Goal: Task Accomplishment & Management: Complete application form

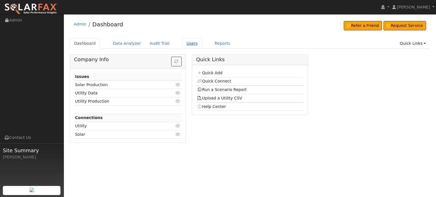
click at [182, 41] on link "Users" at bounding box center [192, 43] width 20 height 10
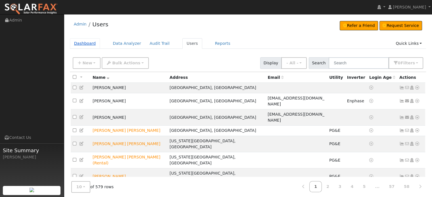
click at [79, 43] on link "Dashboard" at bounding box center [85, 43] width 30 height 10
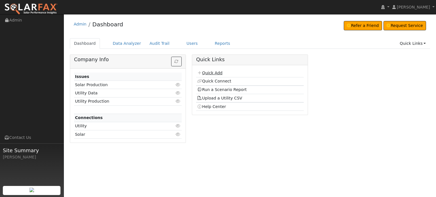
click at [213, 73] on link "Quick Add" at bounding box center [209, 73] width 25 height 5
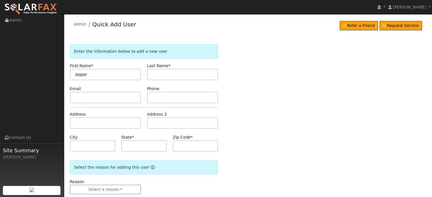
type input "Jasper"
type input "Travers"
click at [79, 124] on input "text" at bounding box center [105, 122] width 71 height 11
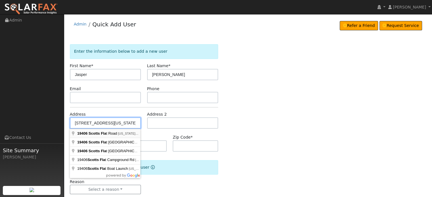
type input "19406 Scotts Flat Road"
type input "Nevada City"
type input "CA"
type input "95959"
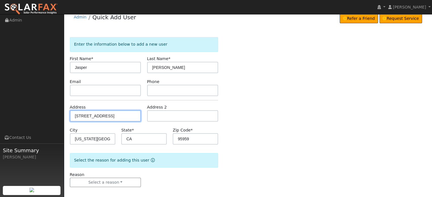
scroll to position [11, 0]
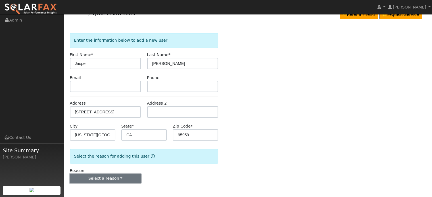
click at [101, 177] on button "Select a reason" at bounding box center [105, 179] width 71 height 10
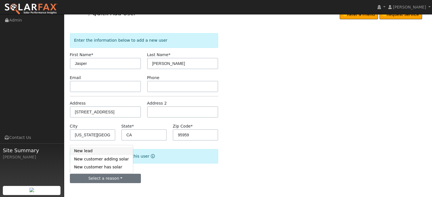
click at [85, 151] on link "New lead" at bounding box center [101, 151] width 63 height 8
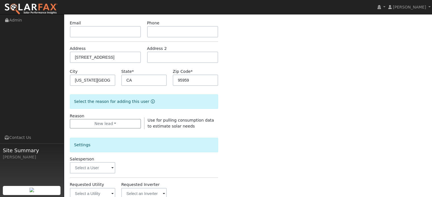
scroll to position [125, 0]
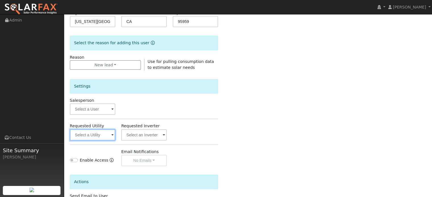
click at [92, 134] on input "text" at bounding box center [92, 134] width 45 height 11
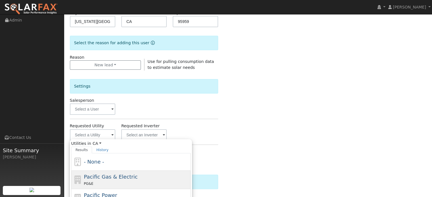
click at [92, 182] on div "PG&E" at bounding box center [136, 184] width 105 height 6
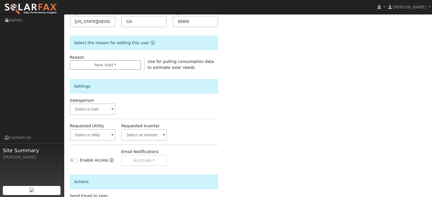
type input "Pacific Gas & Electric"
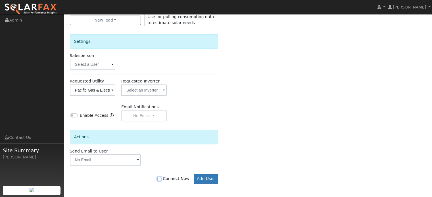
click at [161, 178] on input "Connect Now" at bounding box center [159, 179] width 4 height 4
checkbox input "true"
click at [208, 179] on button "Add User" at bounding box center [205, 179] width 25 height 10
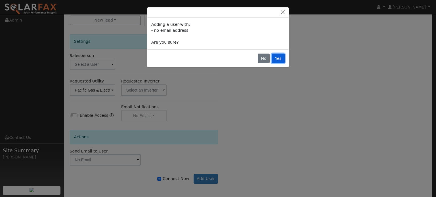
click at [276, 55] on button "Yes" at bounding box center [278, 59] width 13 height 10
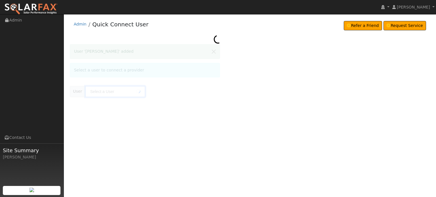
type input "Jasper Travers"
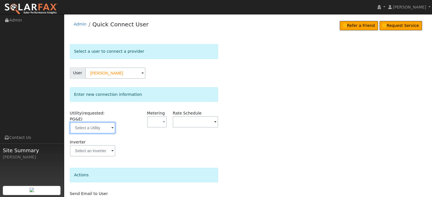
click at [75, 122] on input "text" at bounding box center [92, 127] width 45 height 11
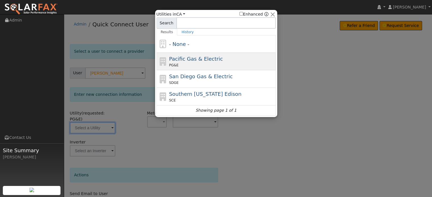
click at [185, 61] on span "Pacific Gas & Electric" at bounding box center [196, 59] width 54 height 6
type input "PG&E"
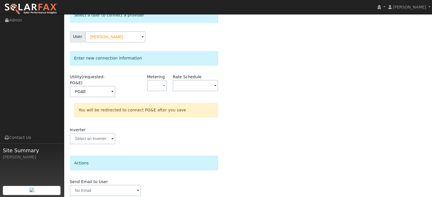
scroll to position [52, 0]
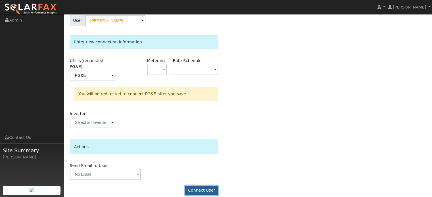
click at [203, 186] on button "Connect User" at bounding box center [201, 191] width 33 height 10
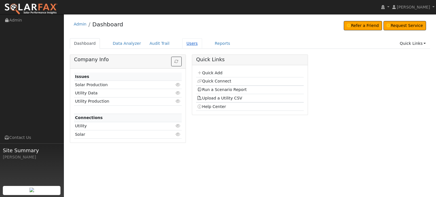
click at [182, 43] on link "Users" at bounding box center [192, 43] width 20 height 10
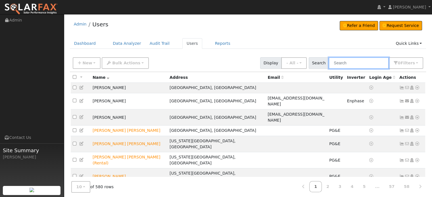
click at [336, 66] on input "text" at bounding box center [358, 63] width 60 height 12
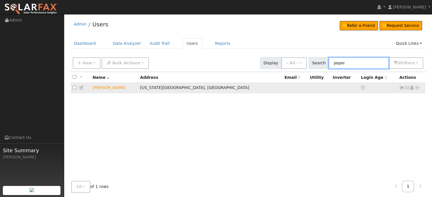
type input "jasper"
click at [399, 87] on icon at bounding box center [401, 88] width 5 height 4
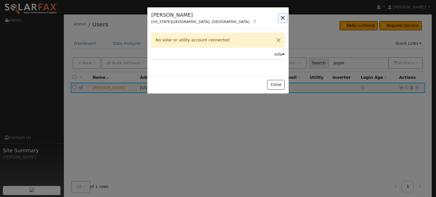
click at [281, 18] on button "button" at bounding box center [283, 18] width 8 height 8
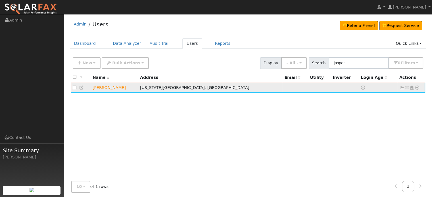
click at [416, 87] on icon at bounding box center [416, 88] width 5 height 4
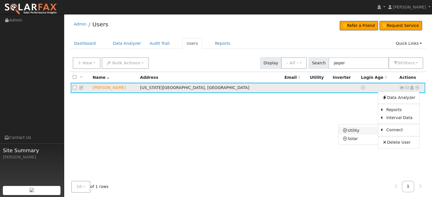
click at [343, 130] on link "Utility" at bounding box center [357, 131] width 39 height 8
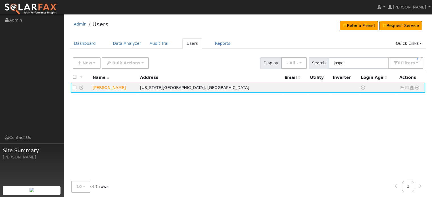
click at [343, 130] on div "User Profile First name Last name Email Email Notifications No Emails No Emails…" at bounding box center [248, 113] width 368 height 199
click at [416, 89] on icon at bounding box center [416, 88] width 5 height 4
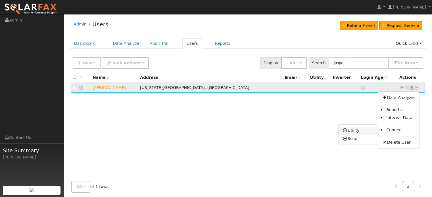
click at [350, 131] on link "Utility" at bounding box center [357, 131] width 39 height 8
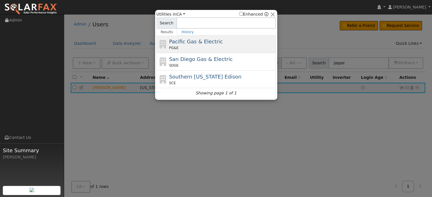
click at [196, 42] on span "Pacific Gas & Electric" at bounding box center [196, 42] width 54 height 6
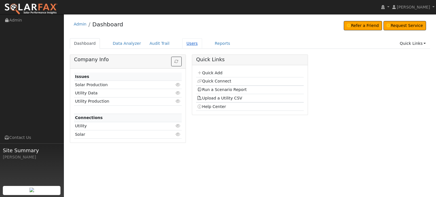
click at [186, 43] on link "Users" at bounding box center [192, 43] width 20 height 10
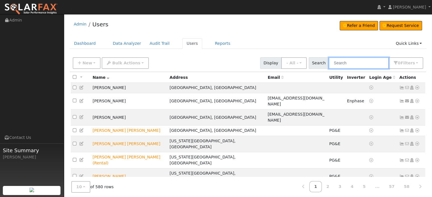
click at [342, 64] on input "text" at bounding box center [358, 63] width 60 height 12
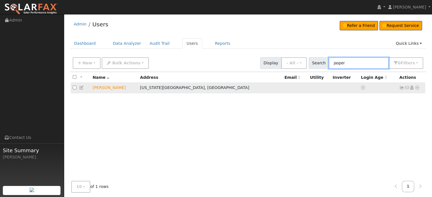
type input "jasper"
click at [415, 88] on icon at bounding box center [416, 88] width 5 height 4
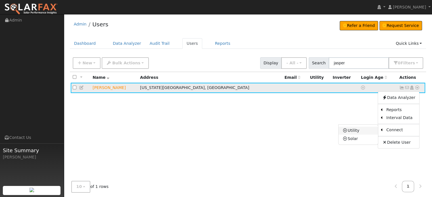
click at [347, 129] on icon at bounding box center [344, 131] width 5 height 4
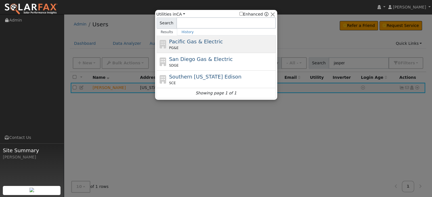
click at [174, 44] on span "Pacific Gas & Electric" at bounding box center [196, 42] width 54 height 6
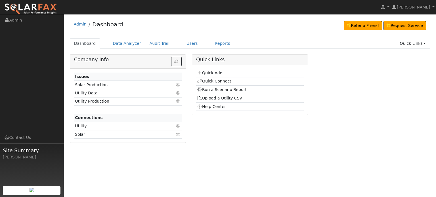
click at [178, 126] on icon at bounding box center [178, 126] width 5 height 4
click at [208, 98] on link "Upload a Utility CSV" at bounding box center [219, 98] width 45 height 5
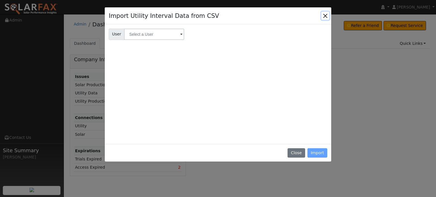
click at [327, 16] on button "Close" at bounding box center [325, 16] width 8 height 8
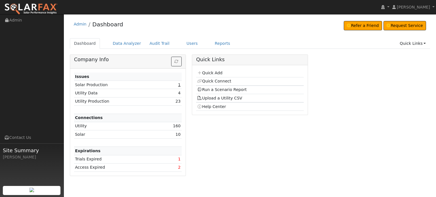
click at [180, 83] on link "1" at bounding box center [179, 85] width 3 height 5
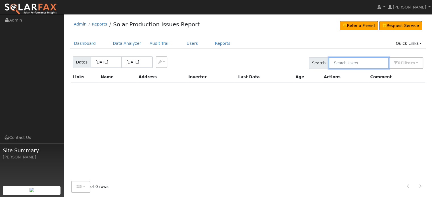
click at [336, 63] on input "text" at bounding box center [358, 63] width 60 height 12
type input "jasper"
click at [87, 43] on link "Dashboard" at bounding box center [85, 43] width 30 height 10
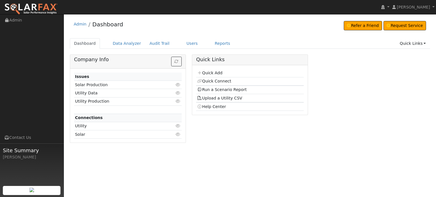
click at [180, 92] on icon at bounding box center [178, 93] width 5 height 4
click at [182, 43] on link "Users" at bounding box center [192, 43] width 20 height 10
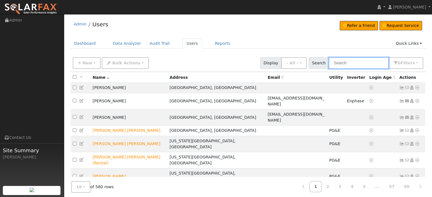
click at [339, 59] on input "text" at bounding box center [358, 63] width 60 height 12
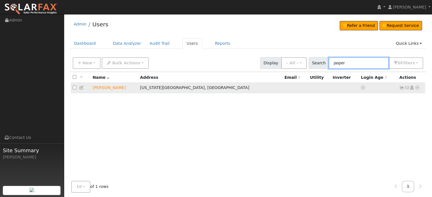
type input "jasper"
click at [417, 88] on icon at bounding box center [416, 88] width 5 height 4
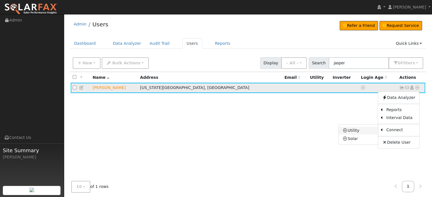
click at [354, 131] on link "Utility" at bounding box center [357, 131] width 39 height 8
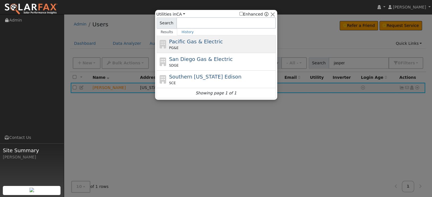
click at [190, 45] on div "Pacific Gas & Electric PG&E" at bounding box center [221, 44] width 105 height 13
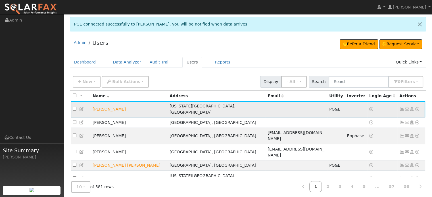
click at [417, 107] on icon at bounding box center [416, 109] width 5 height 4
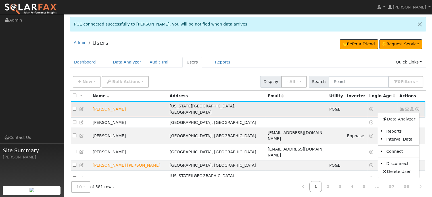
click at [403, 107] on icon at bounding box center [401, 109] width 5 height 4
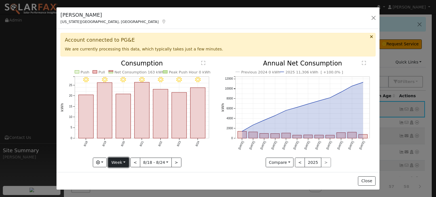
click at [125, 159] on button "Week" at bounding box center [118, 163] width 21 height 10
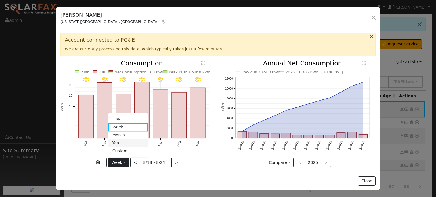
click at [124, 140] on link "Year" at bounding box center [127, 143] width 39 height 8
type input "[DATE]"
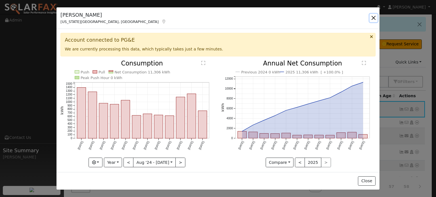
click at [374, 19] on button "button" at bounding box center [373, 18] width 8 height 8
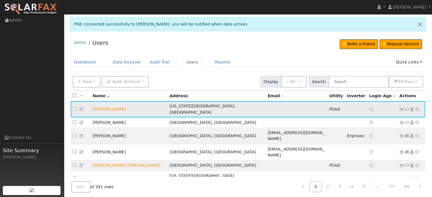
click at [417, 107] on icon at bounding box center [416, 109] width 5 height 4
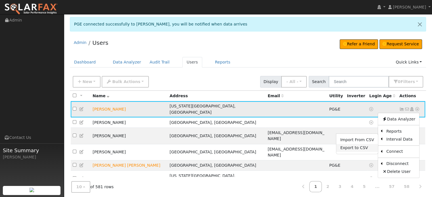
click at [357, 145] on link "Export to CSV" at bounding box center [357, 148] width 42 height 8
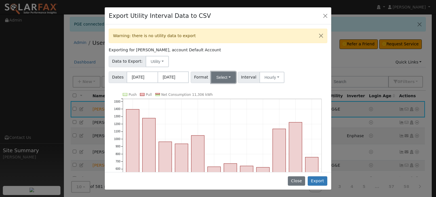
click at [228, 76] on button "Select" at bounding box center [223, 77] width 25 height 11
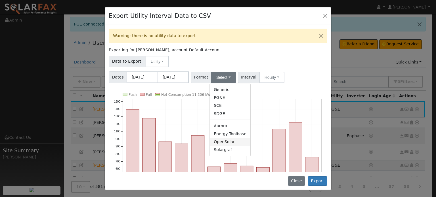
click at [217, 142] on link "OpenSolar" at bounding box center [230, 142] width 41 height 8
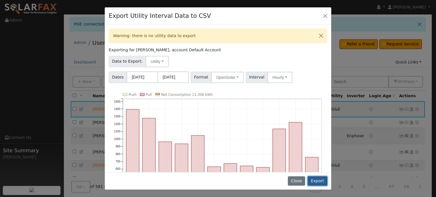
click at [320, 181] on button "Export" at bounding box center [318, 181] width 20 height 10
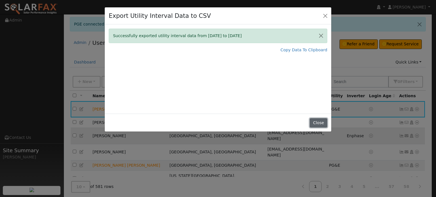
drag, startPoint x: 319, startPoint y: 123, endPoint x: 317, endPoint y: 123, distance: 2.9
click at [319, 123] on button "Close" at bounding box center [318, 123] width 17 height 10
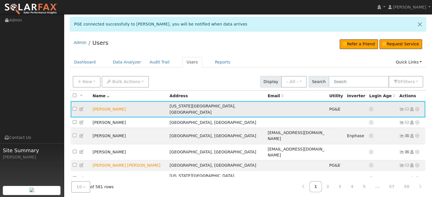
click at [419, 107] on icon at bounding box center [416, 109] width 5 height 4
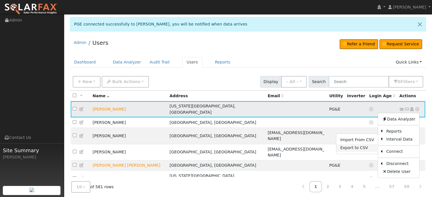
click at [351, 146] on link "Export to CSV" at bounding box center [357, 148] width 42 height 8
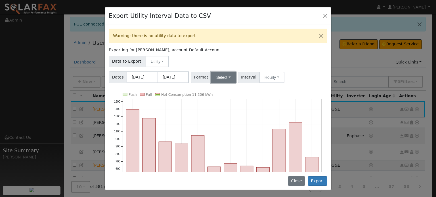
click at [224, 77] on button "Select" at bounding box center [223, 77] width 25 height 11
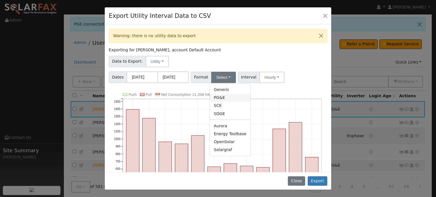
click at [220, 96] on link "PG&E" at bounding box center [230, 98] width 41 height 8
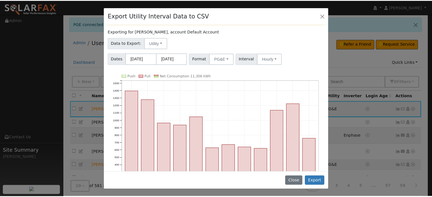
scroll to position [28, 0]
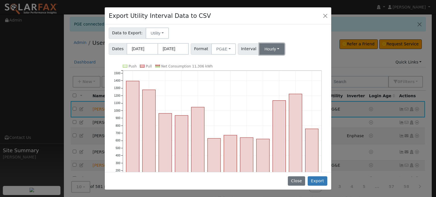
click at [272, 49] on button "Hourly" at bounding box center [271, 48] width 25 height 11
click at [295, 39] on div "Warning: there is no utility data to export Exporting for [PERSON_NAME], accoun…" at bounding box center [218, 98] width 226 height 148
click at [225, 49] on button "PG&E" at bounding box center [223, 48] width 25 height 11
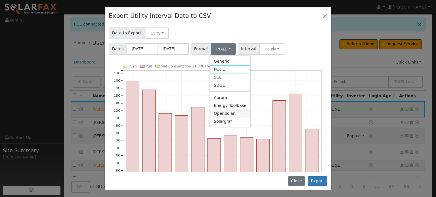
click at [218, 113] on link "OpenSolar" at bounding box center [230, 114] width 41 height 8
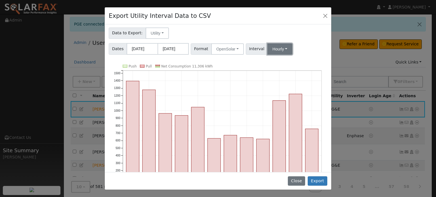
click at [281, 47] on button "Hourly" at bounding box center [279, 48] width 25 height 11
click at [306, 43] on div "Dates [DATE] [DATE] Format OpenSolar Generic PG&E SCE SDGE Aurora Energy Toolba…" at bounding box center [218, 48] width 220 height 14
click at [301, 182] on button "Close" at bounding box center [296, 181] width 17 height 10
